Goal: Manage account settings

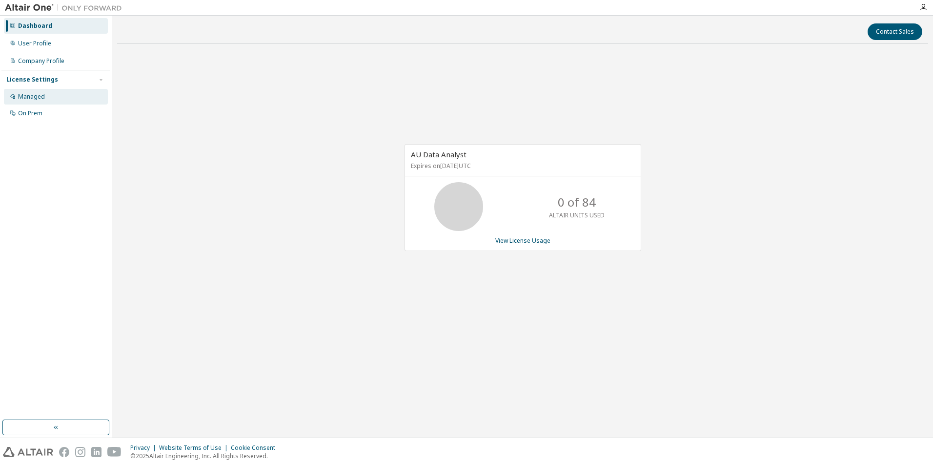
click at [36, 98] on div "Managed" at bounding box center [31, 97] width 27 height 8
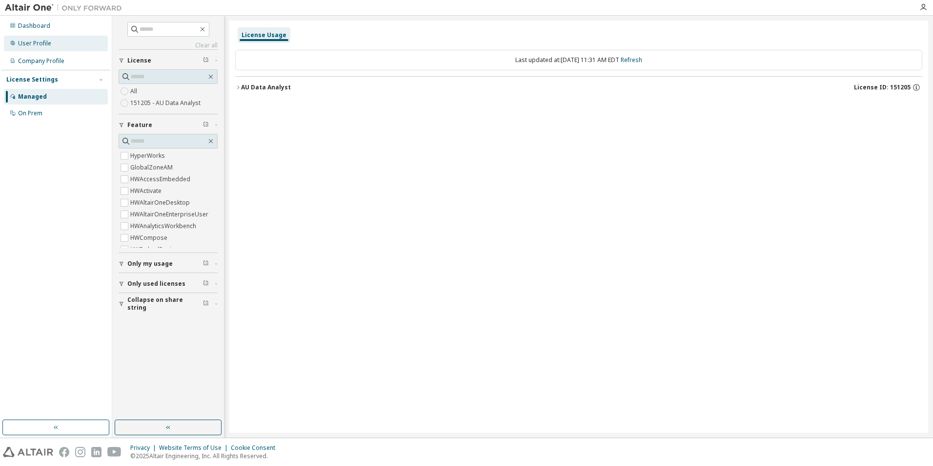
click at [45, 37] on div "User Profile" at bounding box center [56, 44] width 104 height 16
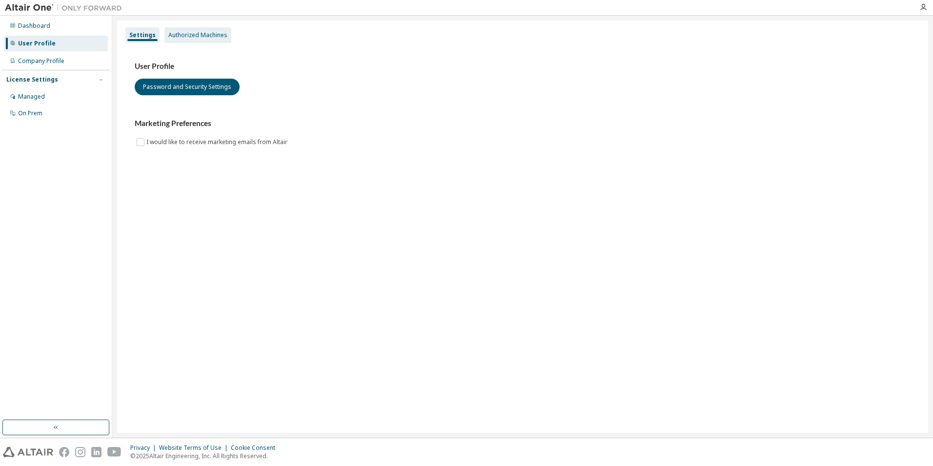
click at [196, 38] on div "Authorized Machines" at bounding box center [197, 35] width 59 height 8
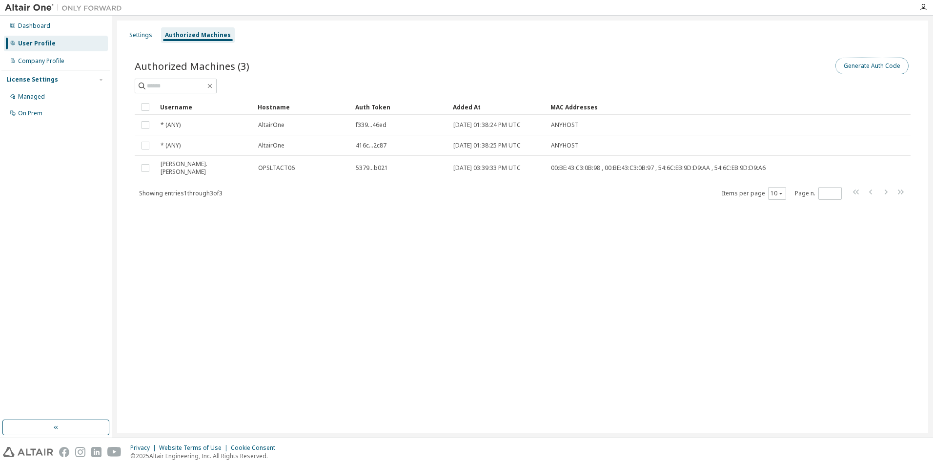
click at [870, 65] on button "Generate Auth Code" at bounding box center [872, 66] width 73 height 17
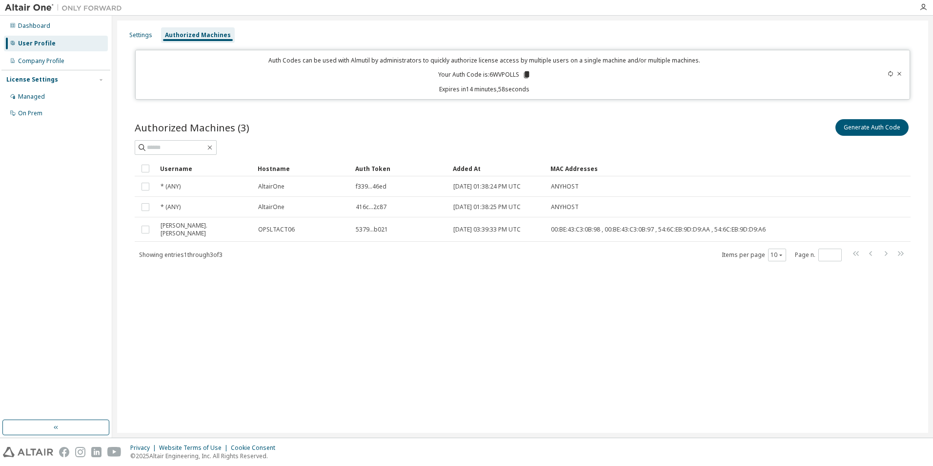
click at [527, 76] on icon at bounding box center [526, 74] width 5 height 7
click at [923, 7] on icon "button" at bounding box center [924, 7] width 8 height 8
